Goal: Task Accomplishment & Management: Manage account settings

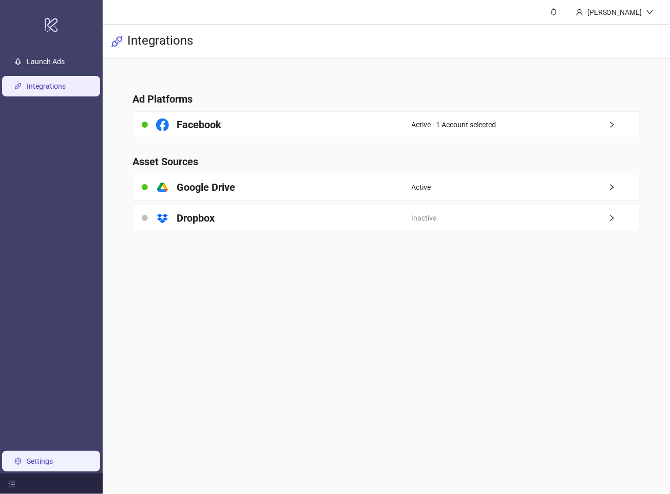
click at [33, 462] on link "Settings" at bounding box center [40, 461] width 26 height 8
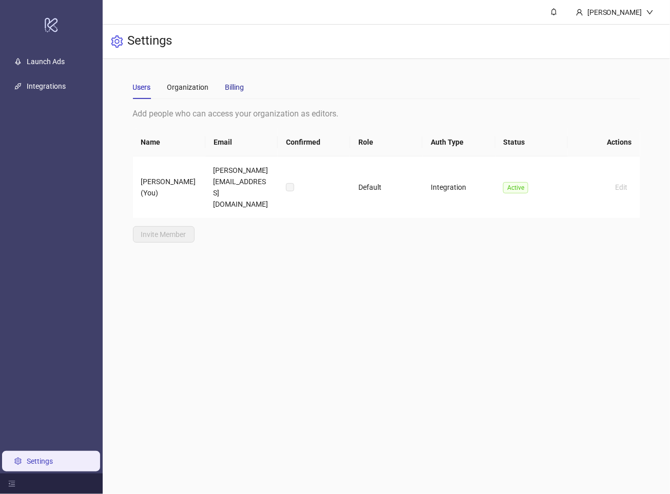
click at [234, 89] on div "Billing" at bounding box center [234, 87] width 19 height 11
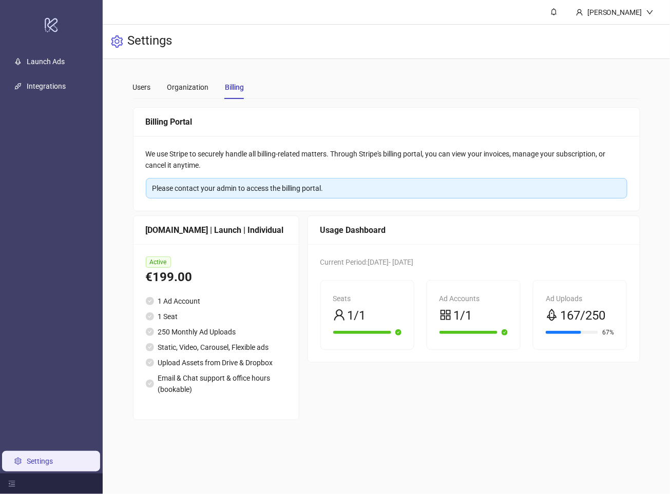
click at [222, 190] on div "Please contact your admin to access the billing portal." at bounding box center [386, 188] width 468 height 11
click at [617, 15] on div "[PERSON_NAME]" at bounding box center [614, 12] width 63 height 11
click at [59, 57] on link "Launch Ads" at bounding box center [46, 61] width 38 height 8
